Goal: Navigation & Orientation: Find specific page/section

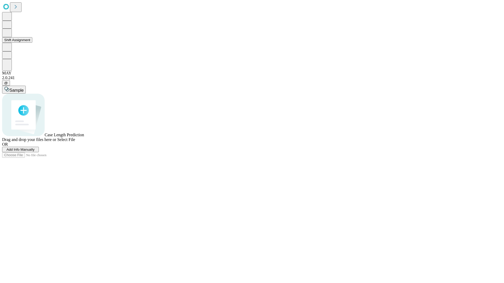
click at [32, 43] on button "Shift Assignment" at bounding box center [17, 40] width 30 height 6
